Goal: Task Accomplishment & Management: Complete application form

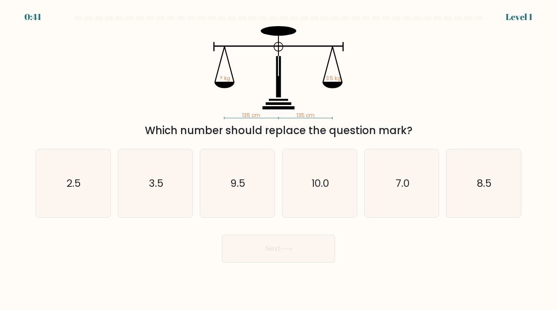
click at [281, 110] on icon "135 cm 135 cm ? kg 3.5 kg" at bounding box center [278, 72] width 261 height 93
click at [175, 186] on icon "3.5" at bounding box center [155, 183] width 68 height 68
click at [278, 159] on input "b. 3.5" at bounding box center [278, 157] width 0 height 4
radio input "true"
click at [270, 246] on button "Next" at bounding box center [278, 248] width 113 height 28
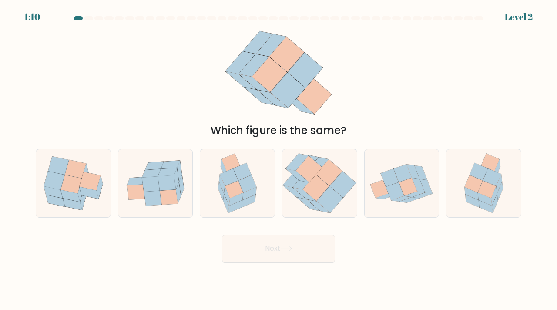
click at [360, 76] on div "Which figure is the same?" at bounding box center [278, 82] width 496 height 112
click at [504, 185] on icon at bounding box center [483, 183] width 53 height 68
click at [279, 159] on input "f." at bounding box center [278, 157] width 0 height 4
radio input "true"
click at [315, 242] on button "Next" at bounding box center [278, 248] width 113 height 28
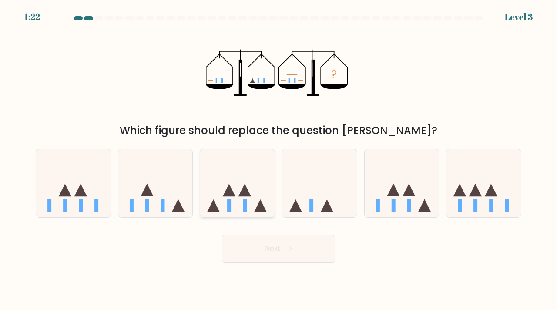
click at [244, 197] on icon at bounding box center [237, 182] width 74 height 61
click at [278, 159] on input "c." at bounding box center [278, 157] width 0 height 4
radio input "true"
click at [254, 249] on button "Next" at bounding box center [278, 248] width 113 height 28
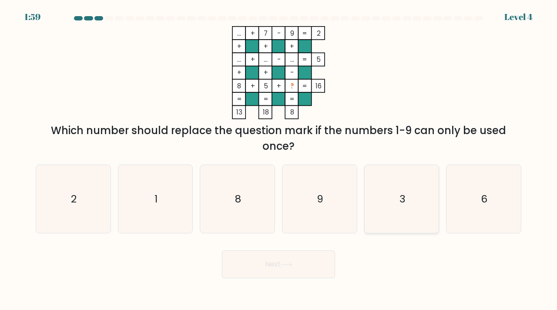
click at [417, 196] on icon "3" at bounding box center [401, 199] width 68 height 68
click at [279, 159] on input "e. 3" at bounding box center [278, 157] width 0 height 4
radio input "true"
click at [291, 260] on button "Next" at bounding box center [278, 264] width 113 height 28
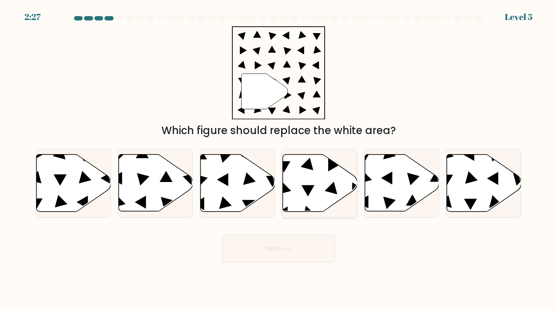
click at [302, 191] on icon at bounding box center [320, 182] width 74 height 57
click at [279, 159] on input "d." at bounding box center [278, 157] width 0 height 4
radio input "true"
click at [288, 248] on icon at bounding box center [286, 248] width 12 height 5
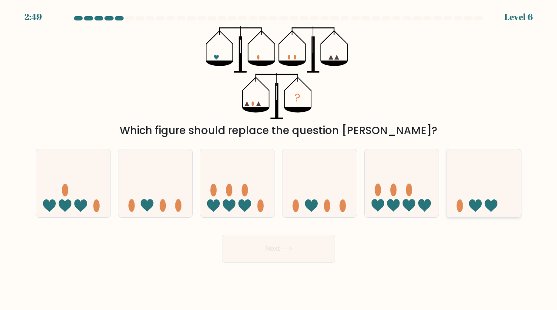
click at [480, 201] on icon at bounding box center [475, 205] width 13 height 13
click at [279, 159] on input "f." at bounding box center [278, 157] width 0 height 4
radio input "true"
click at [276, 242] on button "Next" at bounding box center [278, 248] width 113 height 28
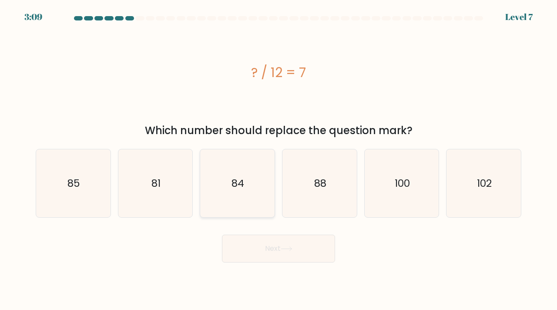
click at [224, 186] on icon "84" at bounding box center [237, 183] width 68 height 68
click at [278, 159] on input "c. 84" at bounding box center [278, 157] width 0 height 4
radio input "true"
click at [255, 243] on button "Next" at bounding box center [278, 248] width 113 height 28
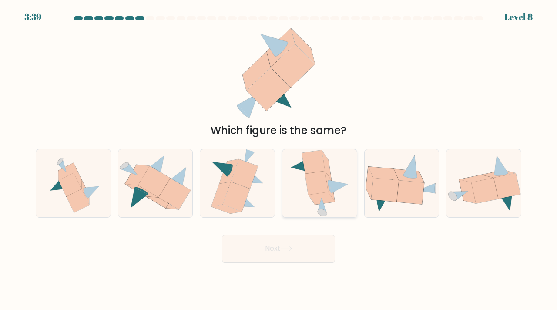
click at [322, 192] on icon at bounding box center [316, 182] width 23 height 23
click at [279, 159] on input "d." at bounding box center [278, 157] width 0 height 4
radio input "true"
click at [74, 196] on icon at bounding box center [77, 200] width 23 height 23
click at [278, 159] on input "a." at bounding box center [278, 157] width 0 height 4
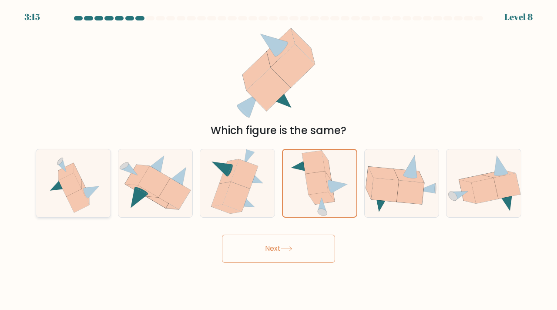
radio input "true"
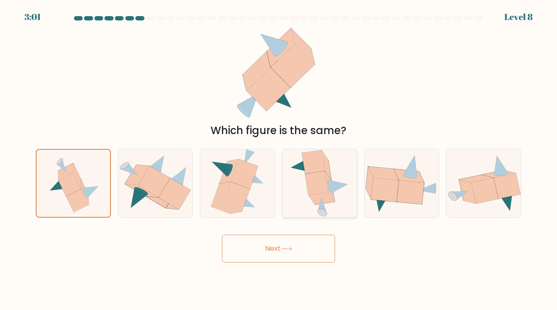
click at [315, 187] on icon at bounding box center [316, 182] width 23 height 23
click at [279, 159] on input "d." at bounding box center [278, 157] width 0 height 4
radio input "true"
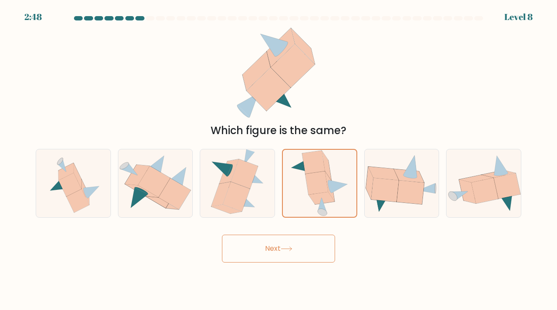
click at [277, 250] on button "Next" at bounding box center [278, 248] width 113 height 28
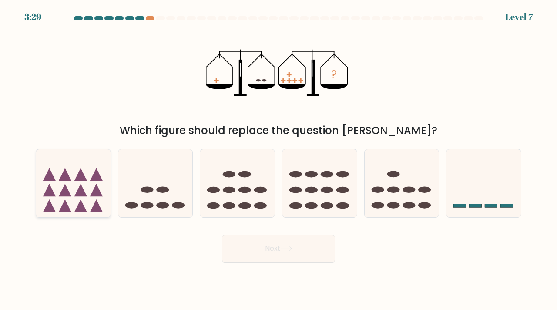
click at [92, 180] on icon at bounding box center [96, 174] width 13 height 13
click at [278, 159] on input "a." at bounding box center [278, 157] width 0 height 4
radio input "true"
click at [92, 180] on icon at bounding box center [96, 174] width 13 height 13
click at [278, 159] on input "a." at bounding box center [278, 157] width 0 height 4
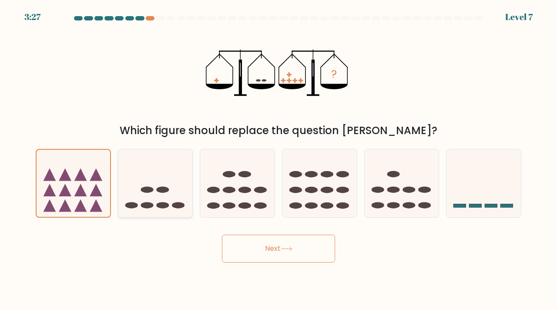
click at [150, 180] on icon at bounding box center [155, 182] width 74 height 61
click at [278, 159] on input "b." at bounding box center [278, 157] width 0 height 4
radio input "true"
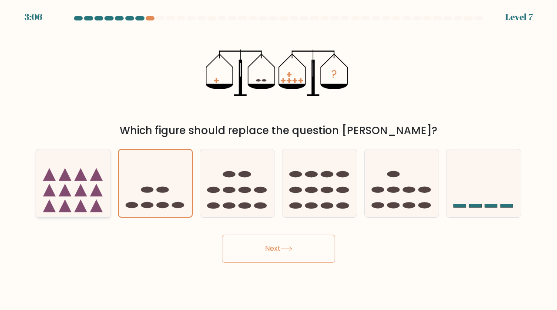
click at [86, 167] on icon at bounding box center [73, 182] width 74 height 61
click at [278, 159] on input "a." at bounding box center [278, 157] width 0 height 4
radio input "true"
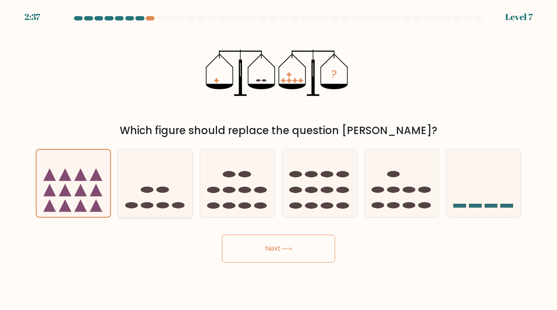
click at [173, 195] on icon at bounding box center [155, 182] width 74 height 61
click at [278, 159] on input "b." at bounding box center [278, 157] width 0 height 4
radio input "true"
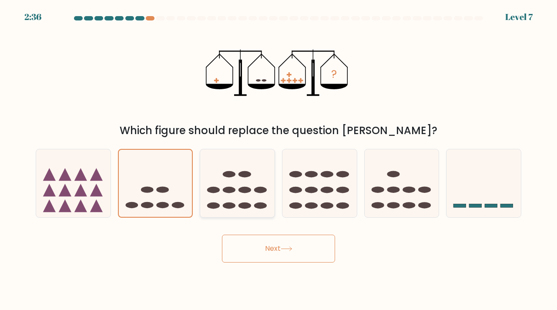
click at [237, 192] on icon at bounding box center [237, 182] width 74 height 61
click at [278, 159] on input "c." at bounding box center [278, 157] width 0 height 4
radio input "true"
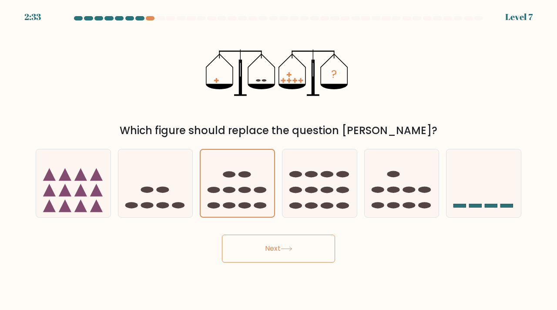
click at [286, 242] on button "Next" at bounding box center [278, 248] width 113 height 28
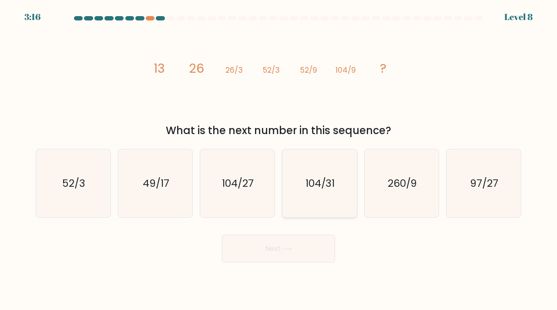
click at [307, 195] on icon "104/31" at bounding box center [319, 183] width 68 height 68
click at [279, 159] on input "d. 104/31" at bounding box center [278, 157] width 0 height 4
radio input "true"
click at [288, 239] on button "Next" at bounding box center [278, 248] width 113 height 28
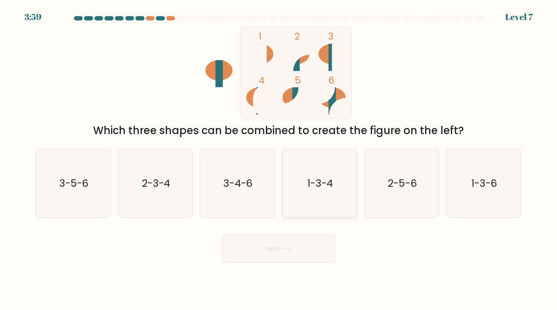
click at [307, 195] on icon "1-3-4" at bounding box center [319, 183] width 68 height 68
click at [279, 159] on input "d. 1-3-4" at bounding box center [278, 157] width 0 height 4
radio input "true"
click at [288, 255] on button "Next" at bounding box center [278, 248] width 113 height 28
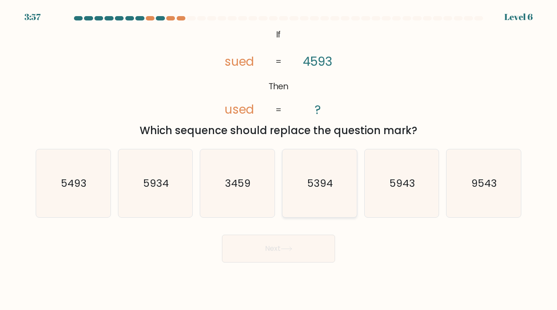
click at [320, 200] on icon "5394" at bounding box center [319, 183] width 68 height 68
click at [279, 159] on input "d. 5394" at bounding box center [278, 157] width 0 height 4
radio input "true"
click at [281, 247] on button "Next" at bounding box center [278, 248] width 113 height 28
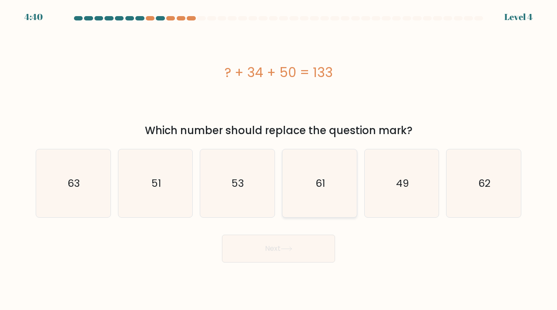
click at [324, 172] on icon "61" at bounding box center [319, 183] width 68 height 68
click at [279, 159] on input "d. 61" at bounding box center [278, 157] width 0 height 4
radio input "true"
click at [279, 257] on button "Next" at bounding box center [278, 248] width 113 height 28
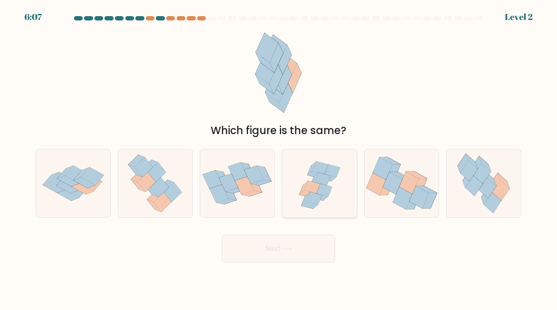
click at [327, 190] on icon at bounding box center [324, 189] width 16 height 13
click at [279, 159] on input "d." at bounding box center [278, 157] width 0 height 4
radio input "true"
click at [285, 263] on body "6:06 Level 2" at bounding box center [278, 155] width 557 height 310
click at [294, 251] on button "Next" at bounding box center [278, 248] width 113 height 28
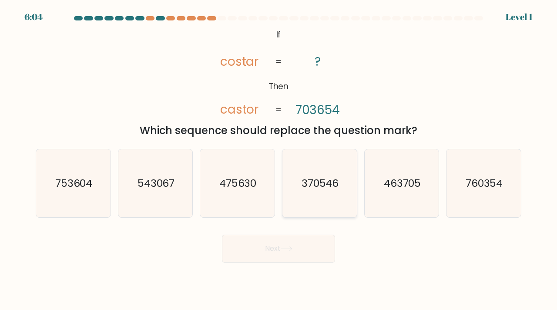
click at [317, 165] on icon "370546" at bounding box center [319, 183] width 68 height 68
click at [279, 159] on input "d. 370546" at bounding box center [278, 157] width 0 height 4
radio input "true"
click at [277, 249] on button "Next" at bounding box center [278, 248] width 113 height 28
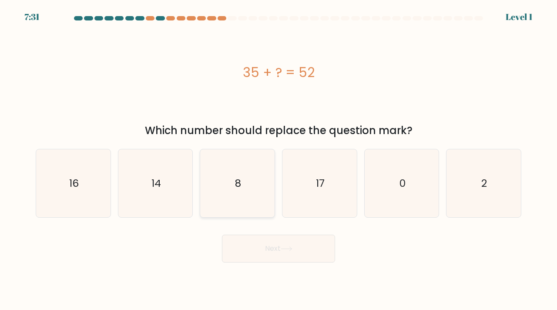
click at [229, 189] on icon "8" at bounding box center [237, 183] width 68 height 68
click at [278, 159] on input "c. 8" at bounding box center [278, 157] width 0 height 4
radio input "true"
click at [229, 189] on icon "8" at bounding box center [236, 183] width 67 height 67
click at [278, 159] on input "c. 8" at bounding box center [278, 157] width 0 height 4
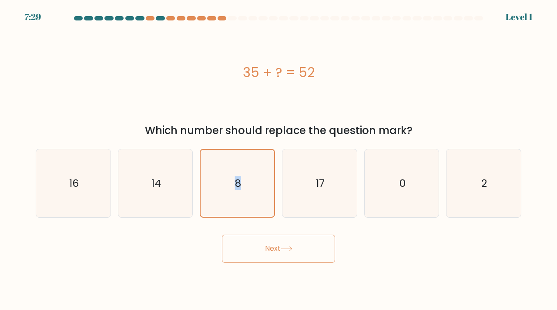
click at [263, 244] on button "Next" at bounding box center [278, 248] width 113 height 28
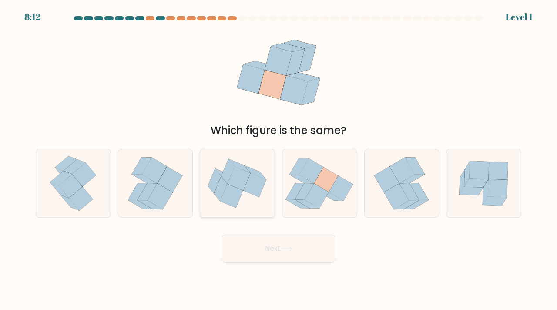
click at [229, 184] on icon at bounding box center [238, 178] width 23 height 24
click at [278, 159] on input "c." at bounding box center [278, 157] width 0 height 4
radio input "true"
click at [286, 180] on icon at bounding box center [319, 183] width 74 height 66
click at [279, 159] on input "d." at bounding box center [278, 157] width 0 height 4
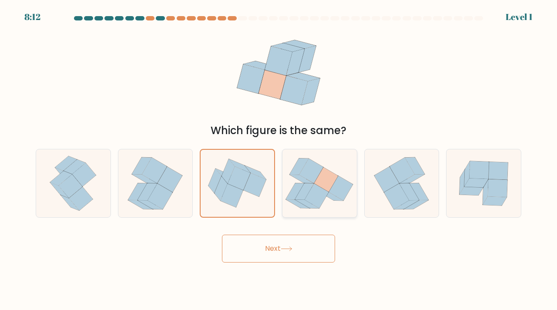
radio input "true"
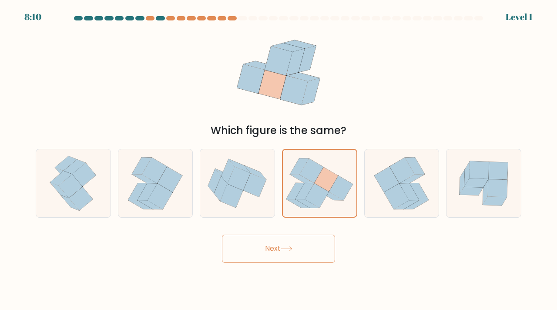
click at [284, 243] on button "Next" at bounding box center [278, 248] width 113 height 28
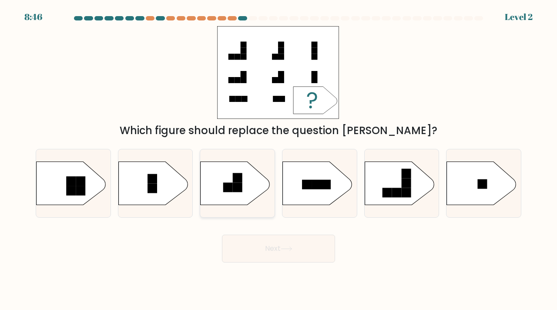
click at [234, 186] on rect at bounding box center [238, 187] width 10 height 10
click at [278, 159] on input "c." at bounding box center [278, 157] width 0 height 4
radio input "true"
click at [260, 239] on button "Next" at bounding box center [278, 248] width 113 height 28
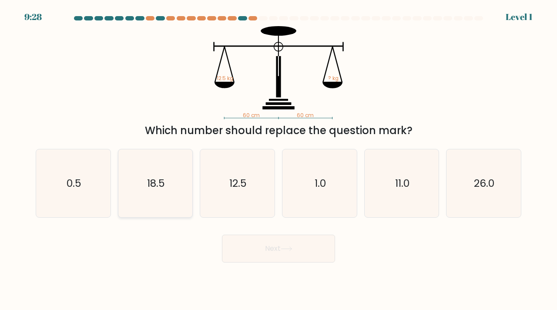
click at [172, 189] on icon "18.5" at bounding box center [155, 183] width 68 height 68
click at [278, 159] on input "b. 18.5" at bounding box center [278, 157] width 0 height 4
radio input "true"
click at [239, 238] on button "Next" at bounding box center [278, 248] width 113 height 28
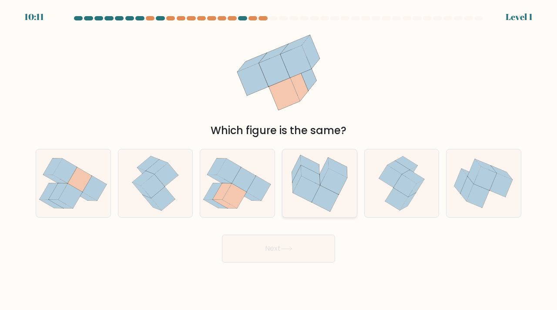
click at [289, 187] on icon at bounding box center [319, 183] width 74 height 66
click at [279, 159] on input "d." at bounding box center [278, 157] width 0 height 4
radio input "true"
click at [227, 194] on icon at bounding box center [235, 195] width 24 height 25
click at [278, 159] on input "c." at bounding box center [278, 157] width 0 height 4
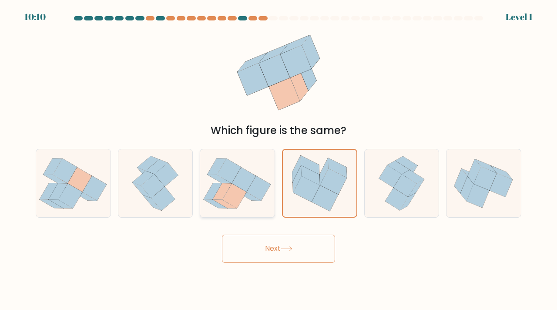
radio input "true"
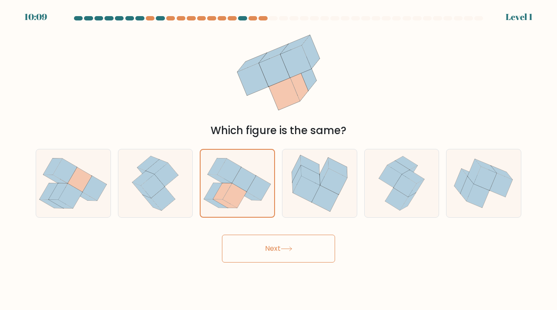
click at [250, 250] on button "Next" at bounding box center [278, 248] width 113 height 28
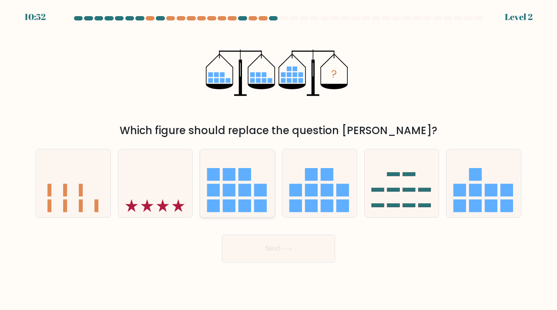
click at [256, 201] on rect at bounding box center [260, 205] width 13 height 13
click at [278, 159] on input "c." at bounding box center [278, 157] width 0 height 4
radio input "true"
click at [250, 243] on button "Next" at bounding box center [278, 248] width 113 height 28
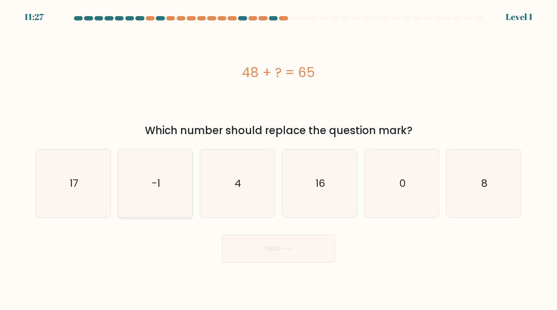
click at [153, 195] on icon "-1" at bounding box center [155, 183] width 68 height 68
click at [278, 159] on input "b. -1" at bounding box center [278, 157] width 0 height 4
radio input "true"
click at [238, 247] on button "Next" at bounding box center [278, 248] width 113 height 28
